Goal: Information Seeking & Learning: Learn about a topic

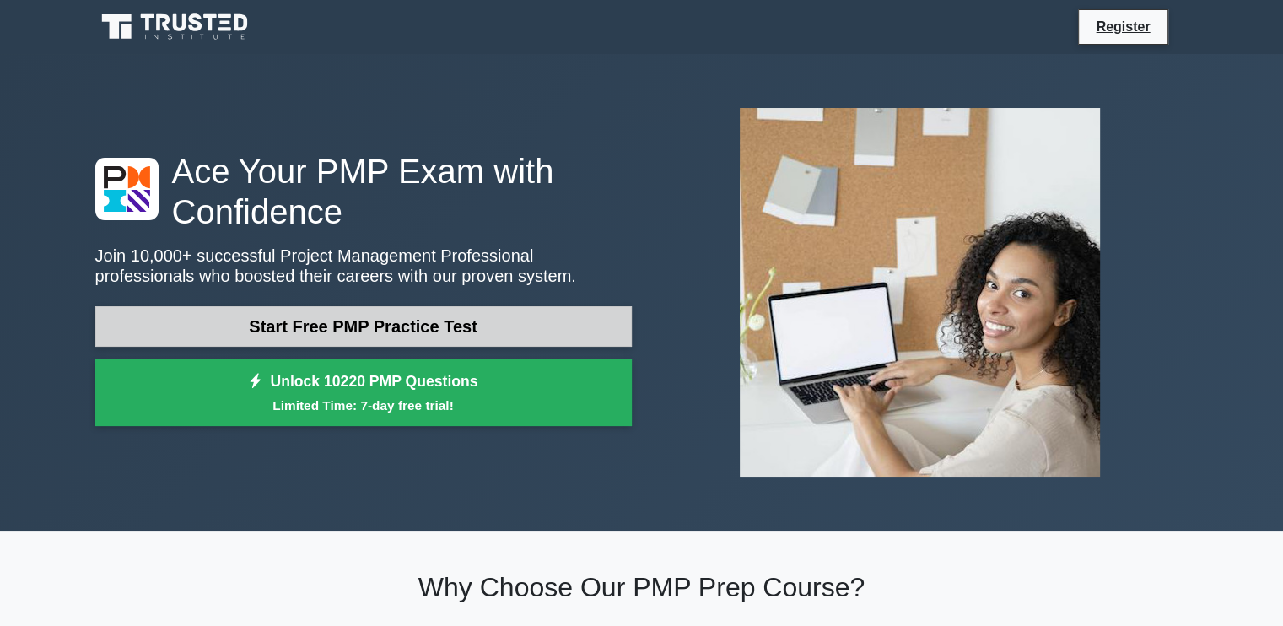
click at [316, 327] on link "Start Free PMP Practice Test" at bounding box center [363, 326] width 537 height 41
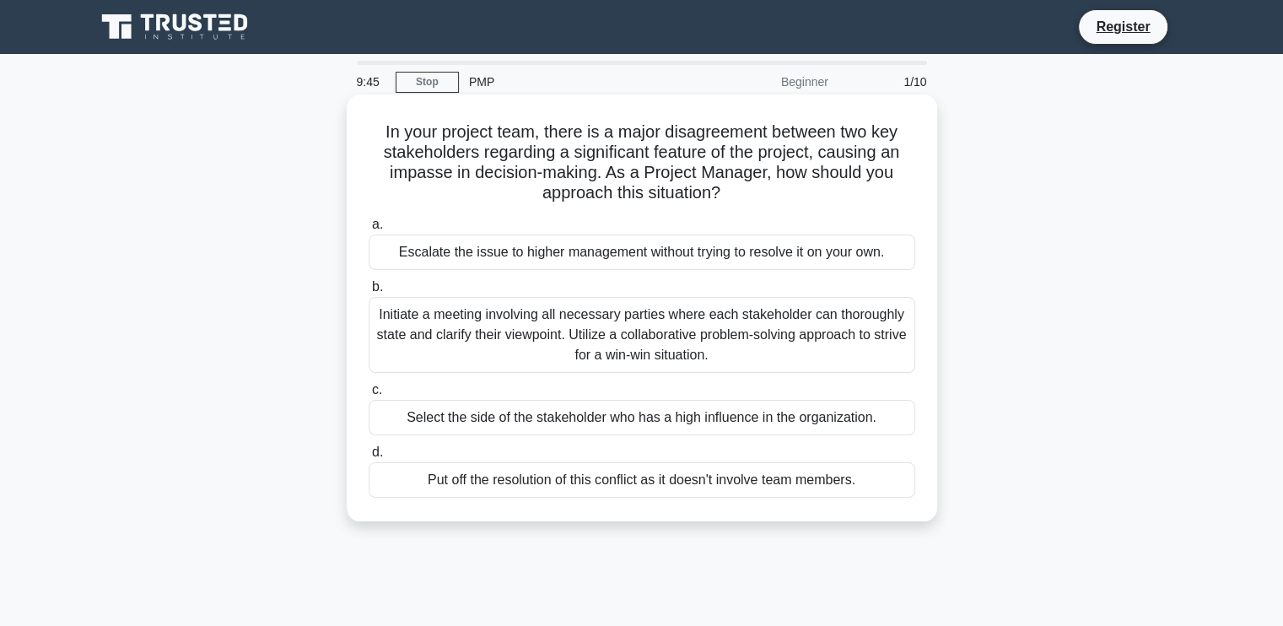
click at [402, 173] on h5 "In your project team, there is a major disagreement between two key stakeholder…" at bounding box center [642, 163] width 550 height 83
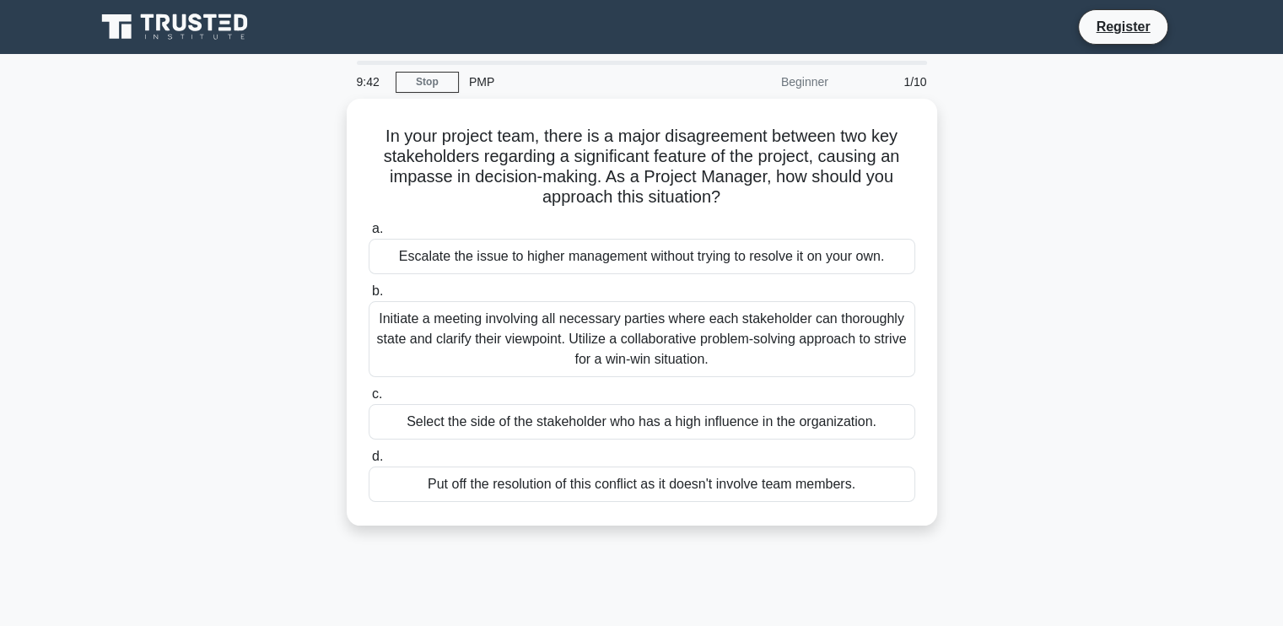
drag, startPoint x: 402, startPoint y: 173, endPoint x: 192, endPoint y: 216, distance: 213.6
click at [192, 216] on div "In your project team, there is a major disagreement between two key stakeholder…" at bounding box center [642, 322] width 1114 height 447
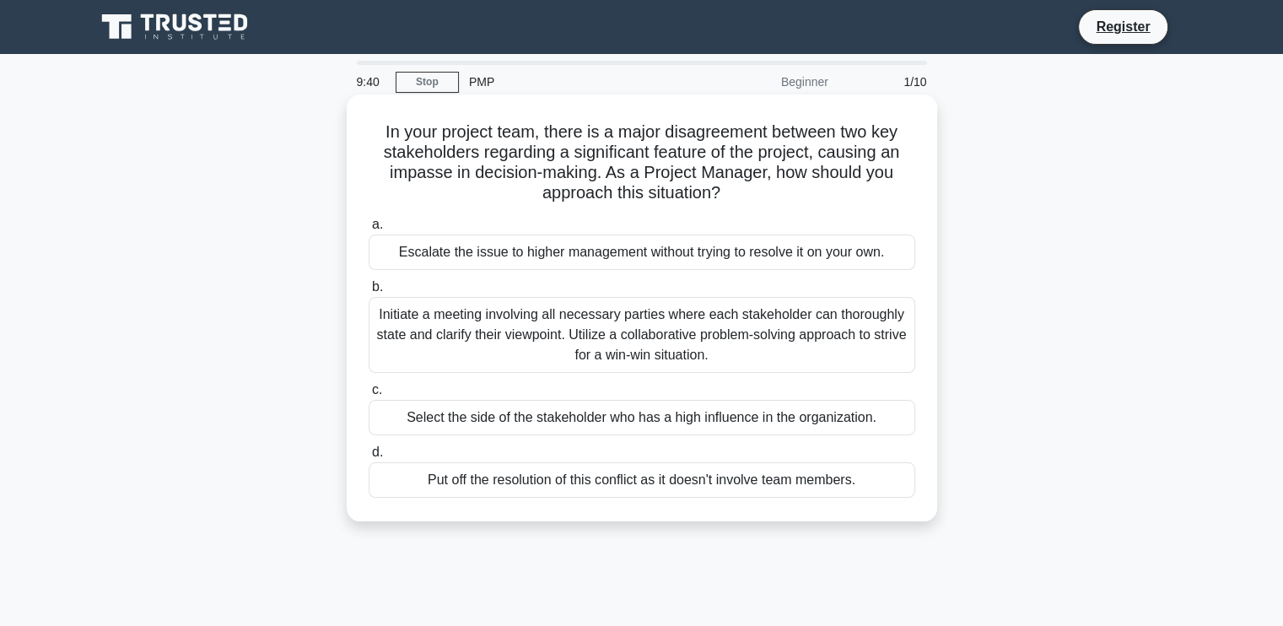
click at [402, 175] on h5 "In your project team, there is a major disagreement between two key stakeholder…" at bounding box center [642, 163] width 550 height 83
click at [529, 171] on h5 "In your project team, there is a major disagreement between two key stakeholder…" at bounding box center [642, 163] width 550 height 83
click at [594, 265] on div "Escalate the issue to higher management without trying to resolve it on your ow…" at bounding box center [642, 252] width 547 height 35
click at [369, 230] on input "a. Escalate the issue to higher management without trying to resolve it on your…" at bounding box center [369, 224] width 0 height 11
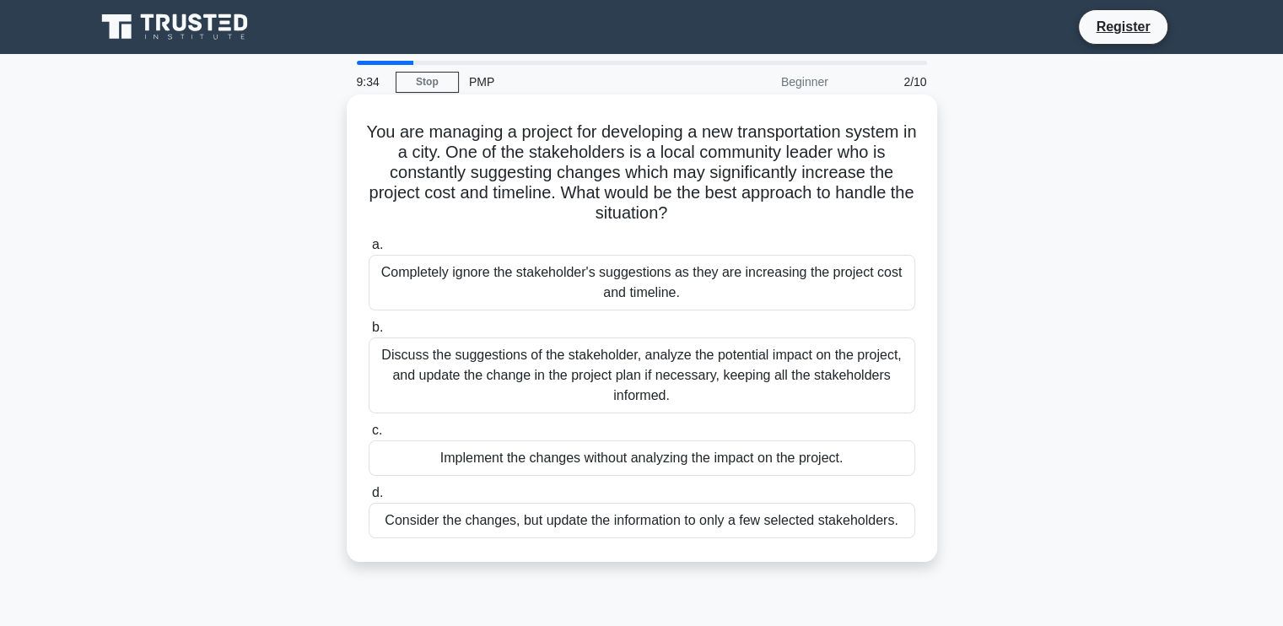
click at [514, 283] on div "Completely ignore the stakeholder's suggestions as they are increasing the proj…" at bounding box center [642, 283] width 547 height 56
click at [473, 287] on div "Completely ignore the stakeholder's suggestions as they are increasing the proj…" at bounding box center [642, 283] width 547 height 56
click at [369, 251] on input "a. Completely ignore the stakeholder's suggestions as they are increasing the p…" at bounding box center [369, 245] width 0 height 11
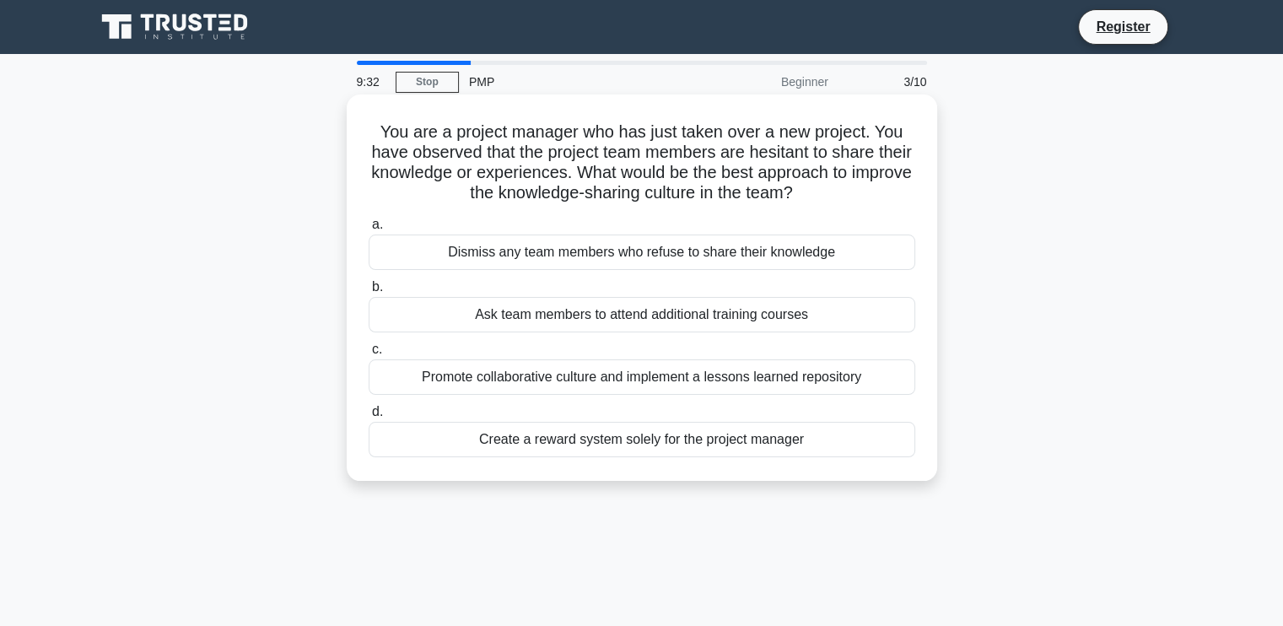
click at [447, 284] on label "b. Ask team members to attend additional training courses" at bounding box center [642, 305] width 547 height 56
click at [369, 284] on input "b. Ask team members to attend additional training courses" at bounding box center [369, 287] width 0 height 11
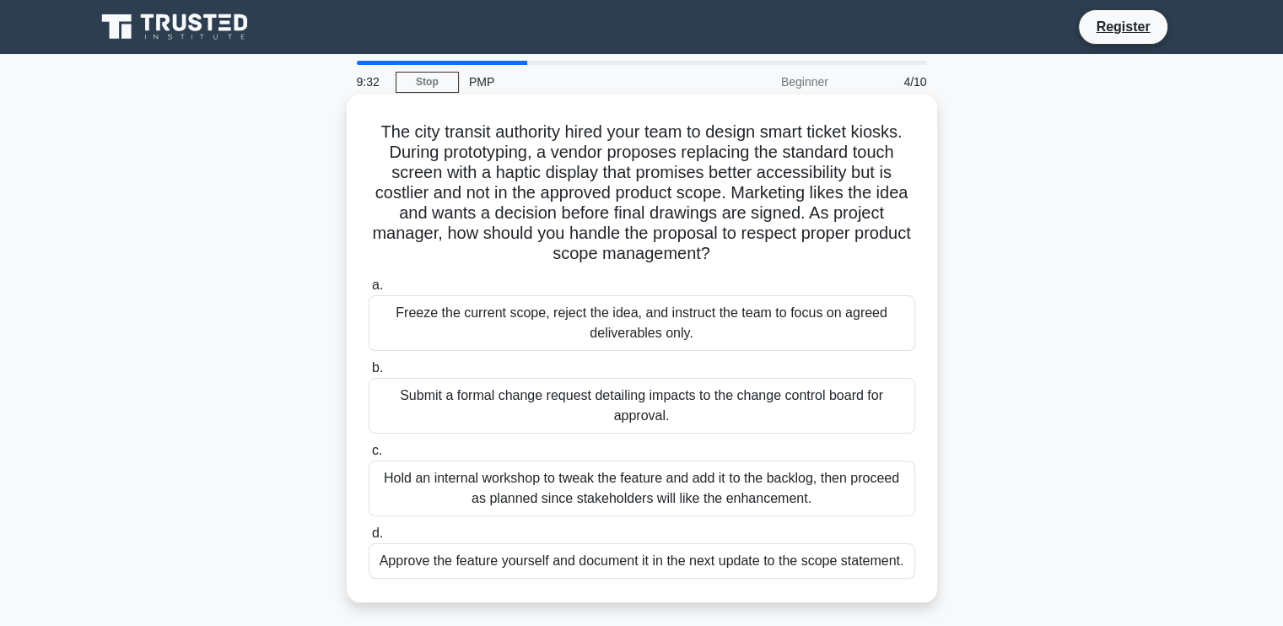
click at [461, 333] on div "Freeze the current scope, reject the idea, and instruct the team to focus on ag…" at bounding box center [642, 323] width 547 height 56
click at [369, 291] on input "a. Freeze the current scope, reject the idea, and instruct the team to focus on…" at bounding box center [369, 285] width 0 height 11
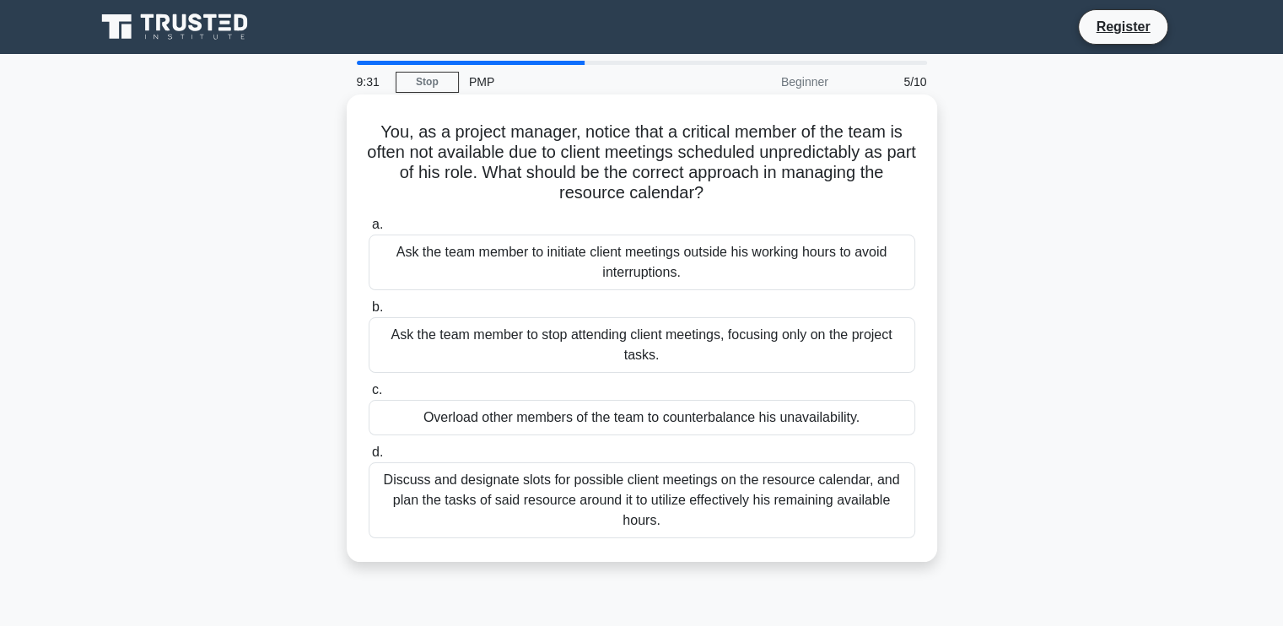
click at [469, 329] on div "Ask the team member to stop attending client meetings, focusing only on the pro…" at bounding box center [642, 345] width 547 height 56
click at [592, 354] on div "Ask the team member to stop attending client meetings, focusing only on the pro…" at bounding box center [642, 345] width 547 height 56
click at [369, 313] on input "b. Ask the team member to stop attending client meetings, focusing only on the …" at bounding box center [369, 307] width 0 height 11
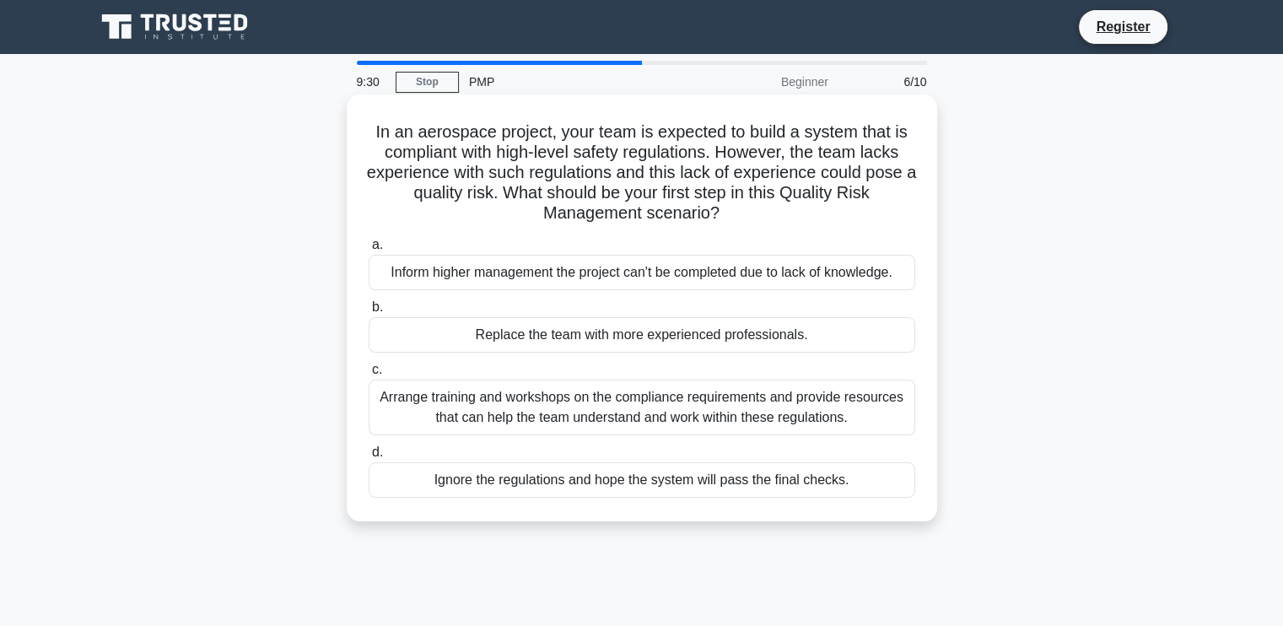
click at [476, 347] on div "Replace the team with more experienced professionals." at bounding box center [642, 334] width 547 height 35
click at [369, 313] on input "b. Replace the team with more experienced professionals." at bounding box center [369, 307] width 0 height 11
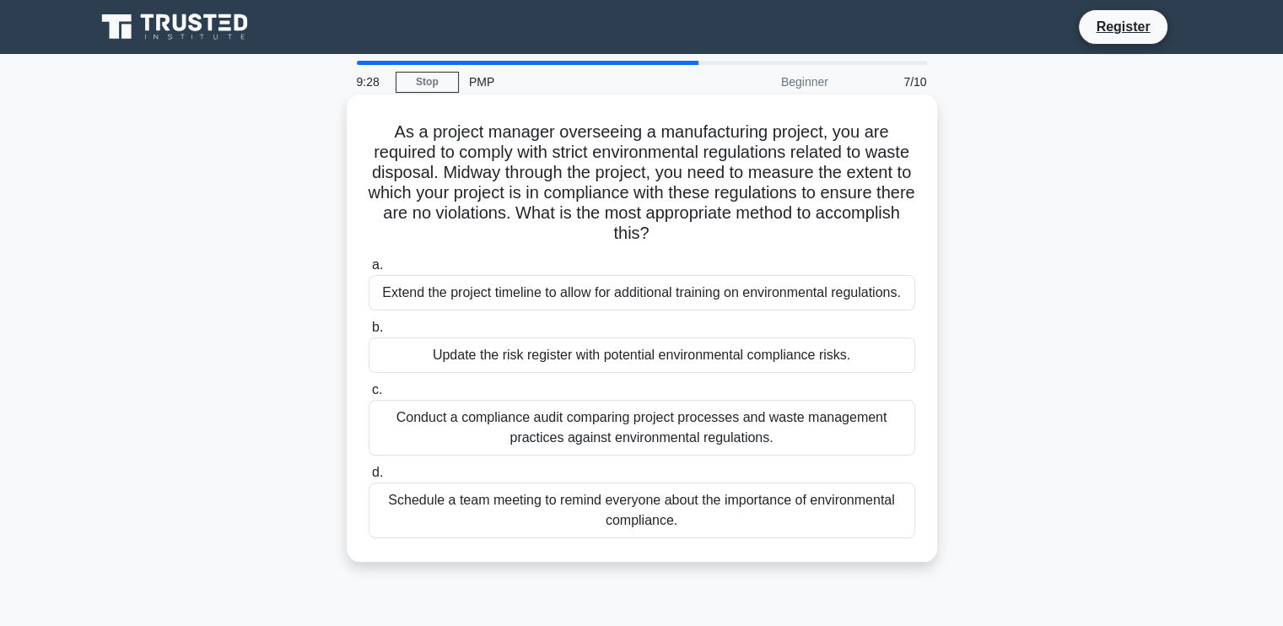
click at [564, 289] on div "Extend the project timeline to allow for additional training on environmental r…" at bounding box center [642, 292] width 547 height 35
click at [369, 271] on input "a. Extend the project timeline to allow for additional training on environmenta…" at bounding box center [369, 265] width 0 height 11
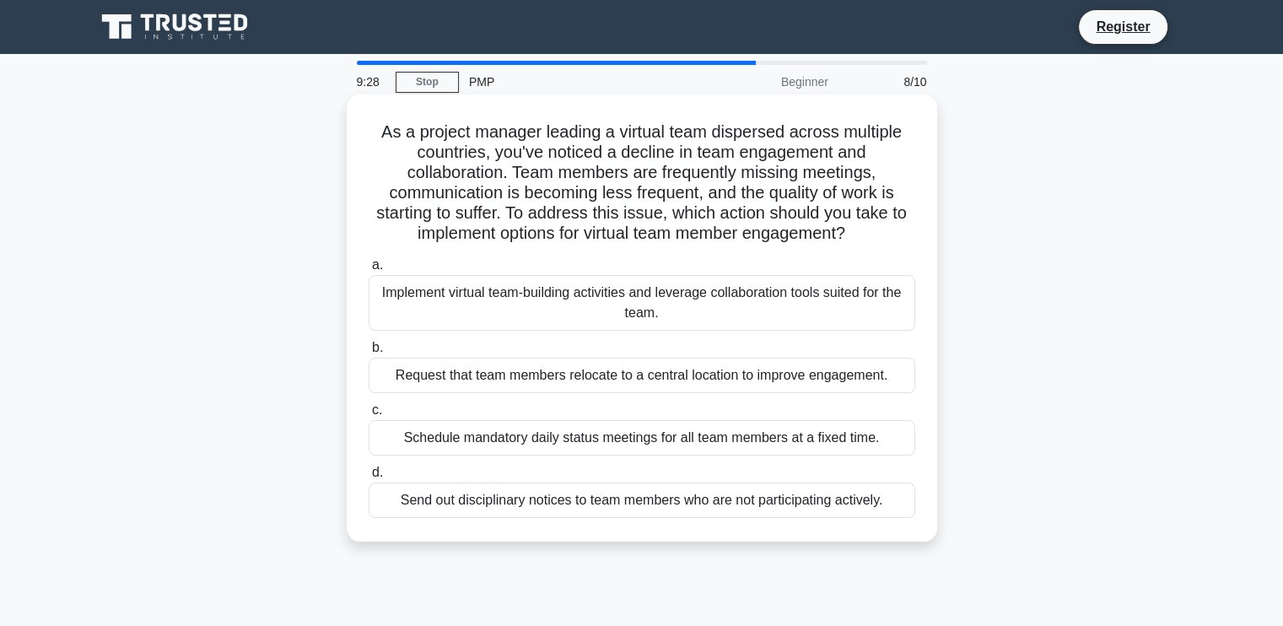
click at [506, 380] on div "Request that team members relocate to a central location to improve engagement." at bounding box center [642, 375] width 547 height 35
click at [506, 379] on div "Request that team members relocate to a central location to improve engagement." at bounding box center [642, 375] width 547 height 35
click at [369, 354] on input "b. Request that team members relocate to a central location to improve engageme…" at bounding box center [369, 348] width 0 height 11
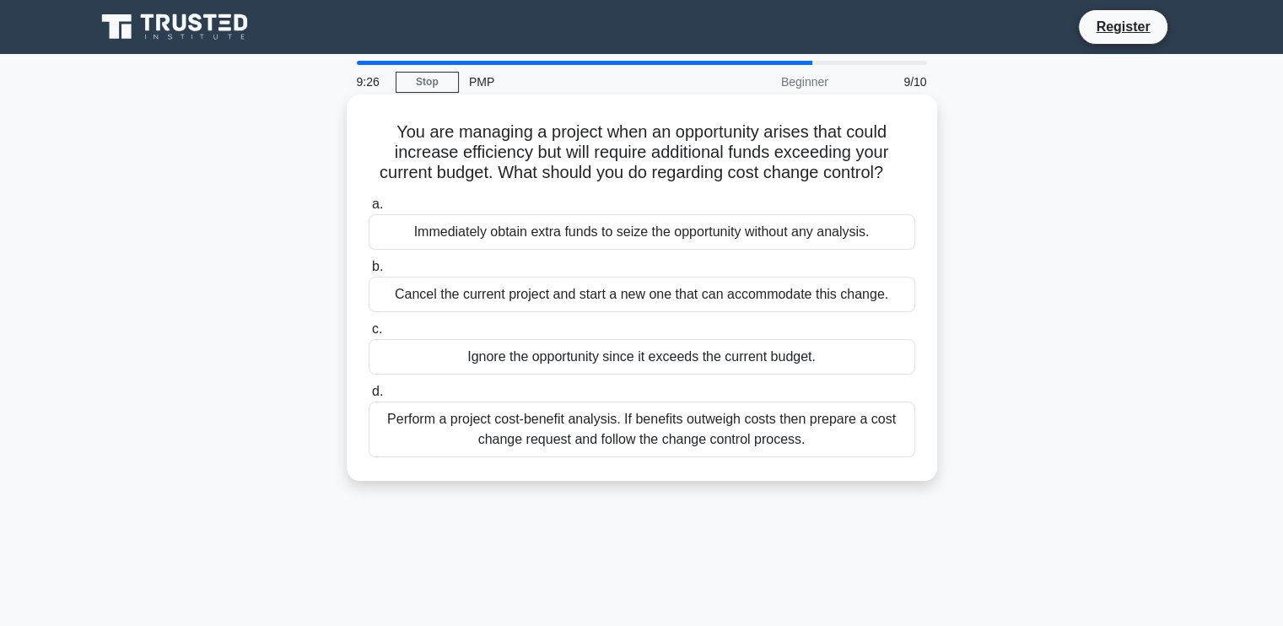
click at [615, 353] on div "Ignore the opportunity since it exceeds the current budget." at bounding box center [642, 356] width 547 height 35
click at [369, 335] on input "c. Ignore the opportunity since it exceeds the current budget." at bounding box center [369, 329] width 0 height 11
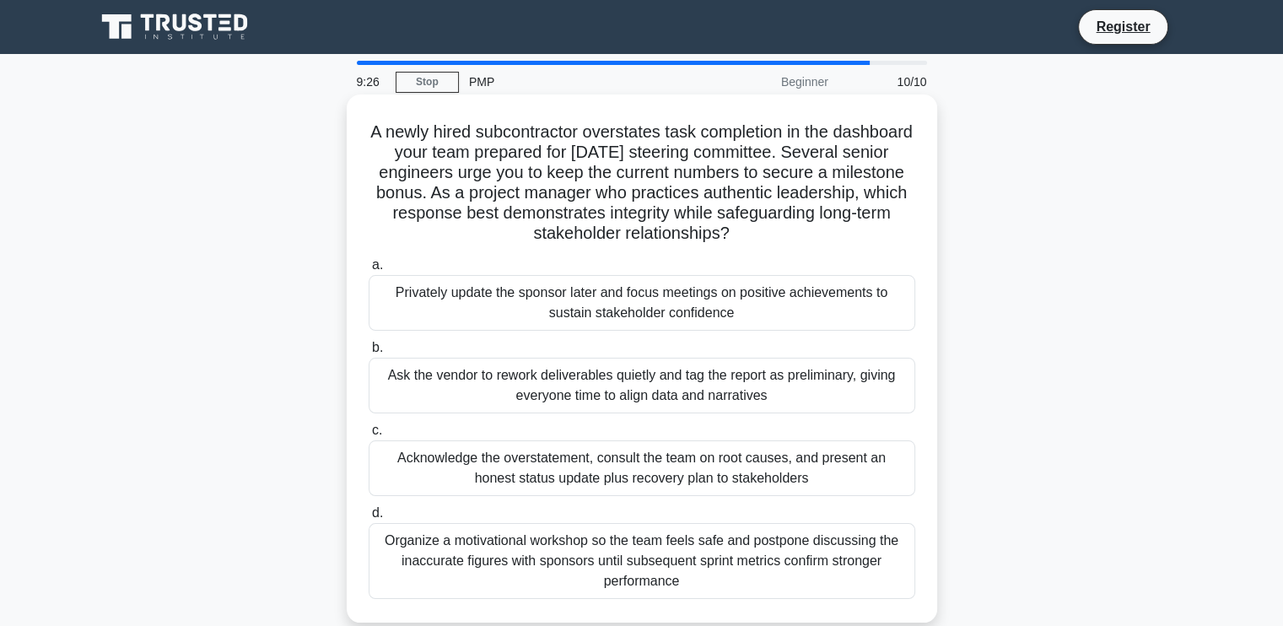
click at [618, 350] on label "b. Ask the vendor to rework deliverables quietly and tag the report as prelimin…" at bounding box center [642, 376] width 547 height 76
click at [369, 350] on input "b. Ask the vendor to rework deliverables quietly and tag the report as prelimin…" at bounding box center [369, 348] width 0 height 11
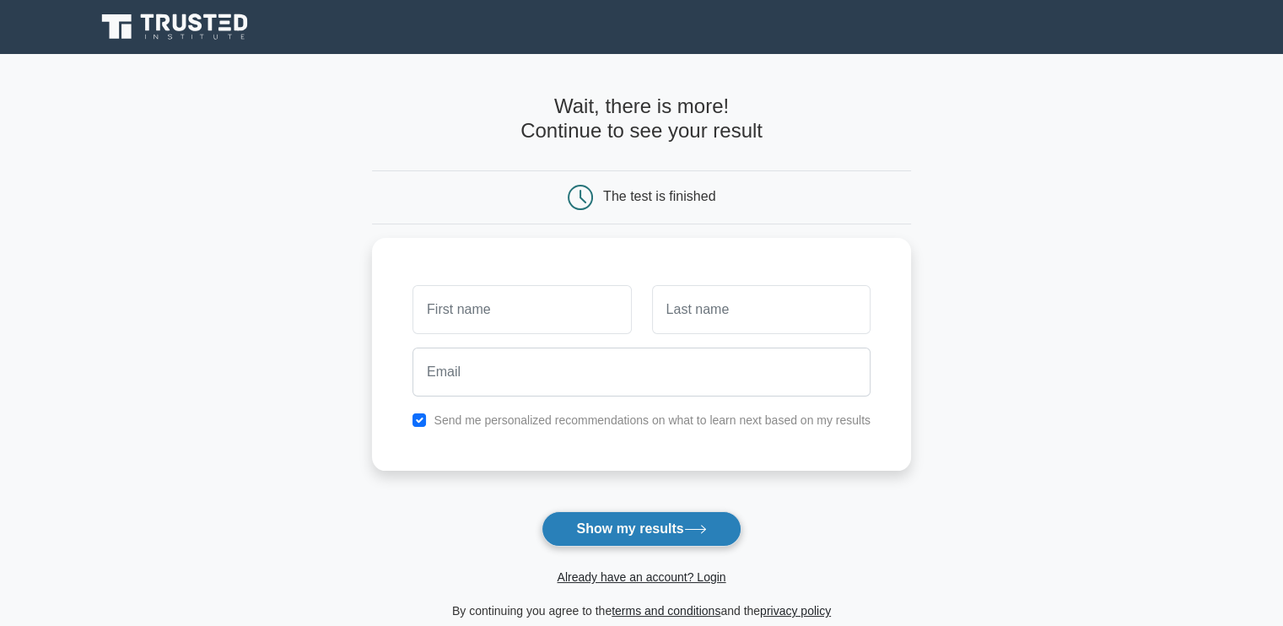
click at [618, 521] on button "Show my results" at bounding box center [641, 528] width 199 height 35
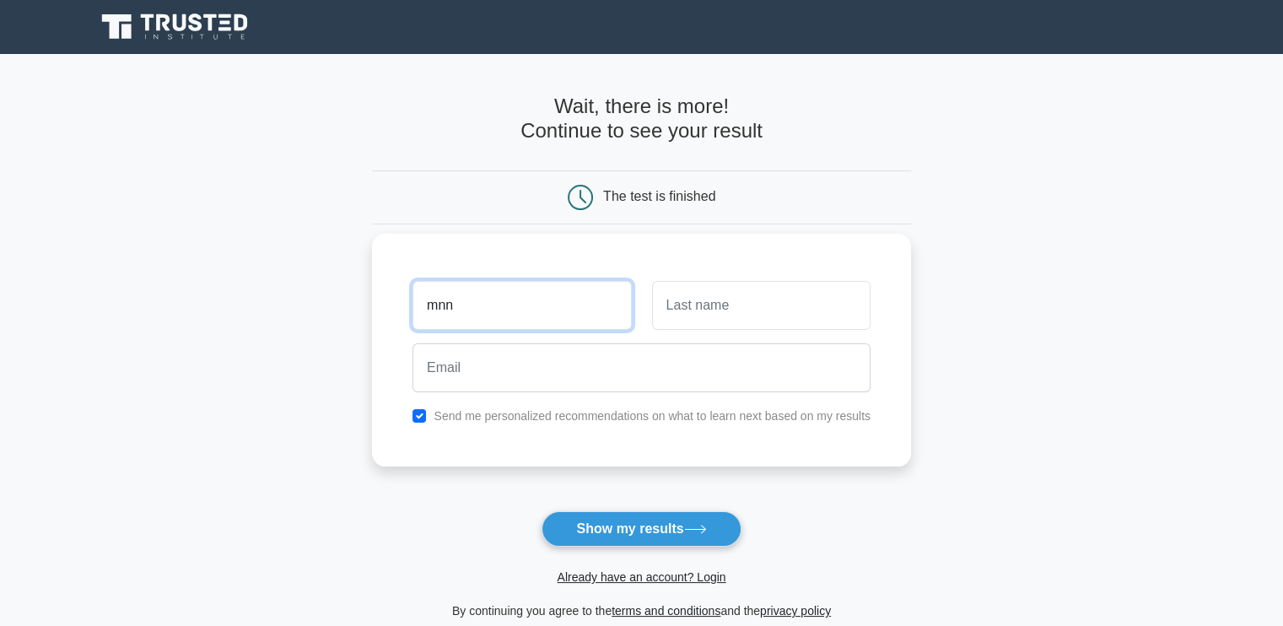
type input "mnn"
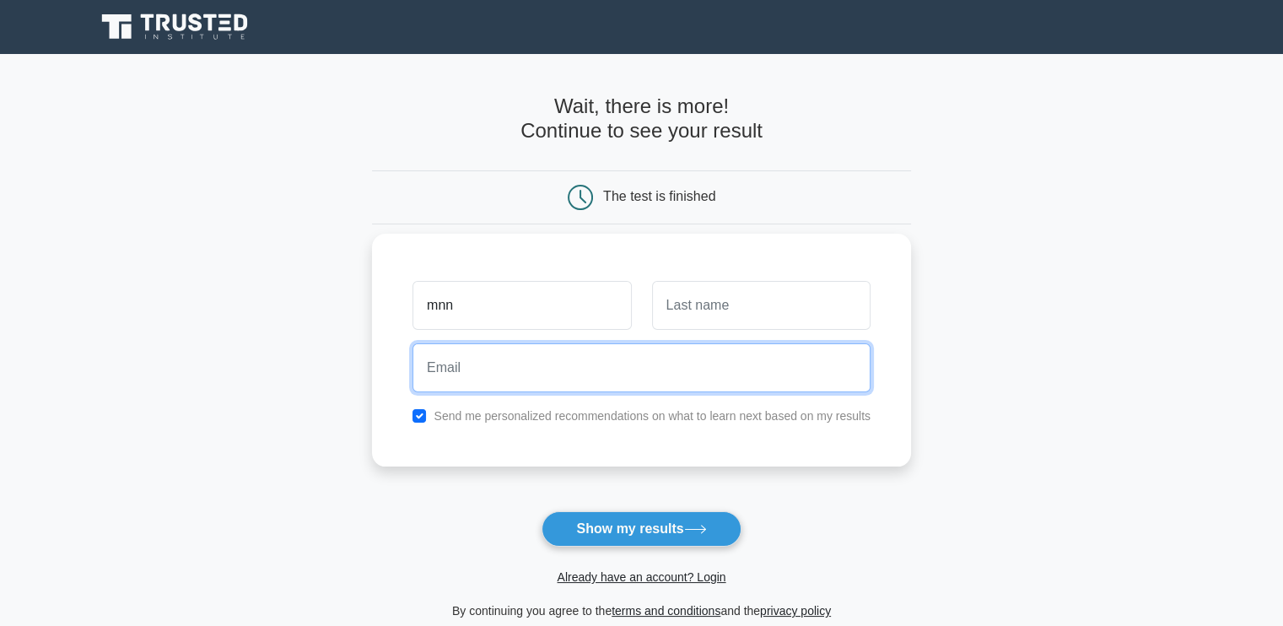
click at [841, 360] on input "email" at bounding box center [642, 367] width 458 height 49
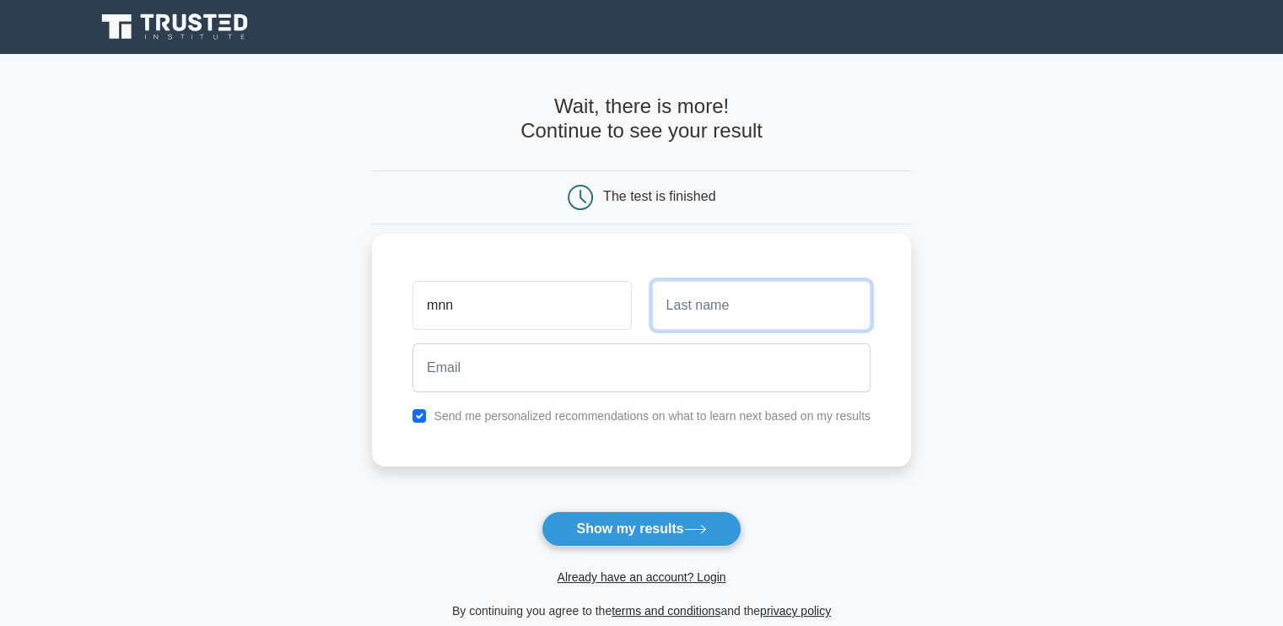
click at [827, 309] on input "text" at bounding box center [761, 305] width 219 height 49
type input "nn"
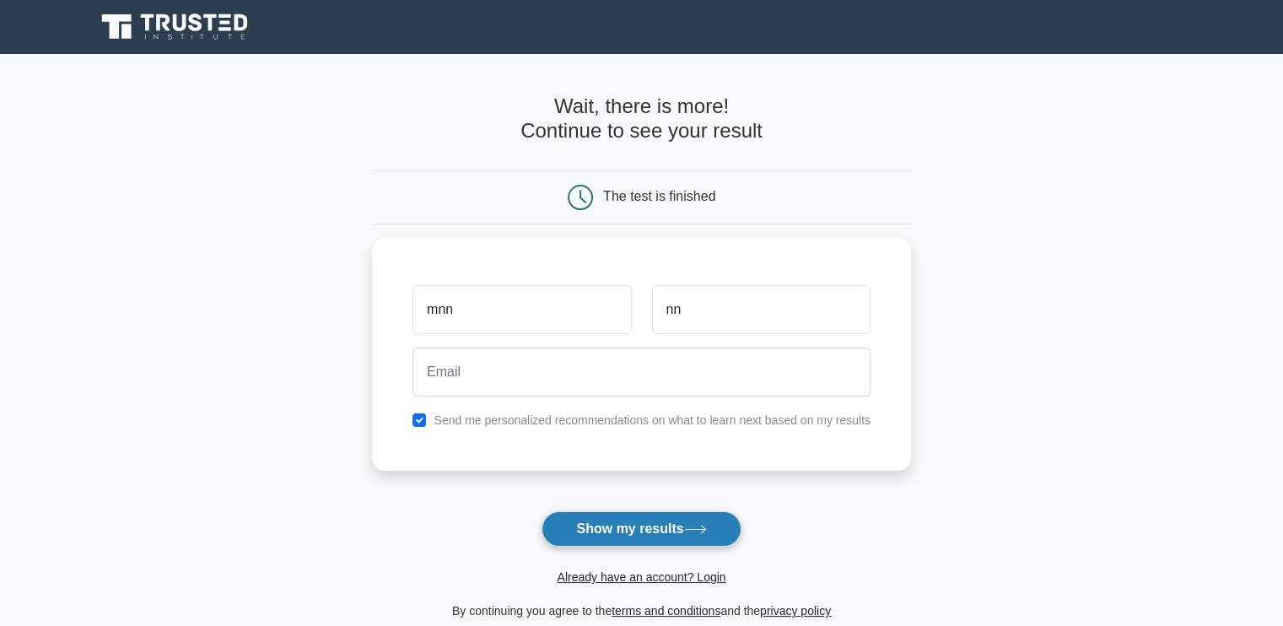
click at [655, 525] on button "Show my results" at bounding box center [641, 528] width 199 height 35
